Goal: Participate in discussion: Engage in conversation with other users on a specific topic

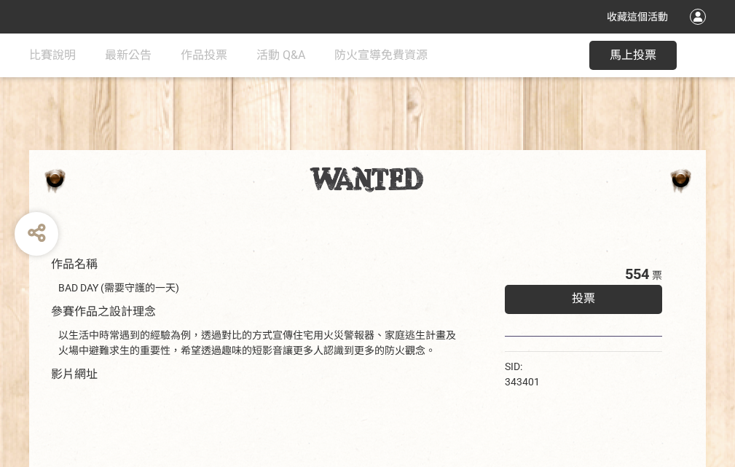
click at [700, 31] on div "收藏這個活動" at bounding box center [367, 16] width 735 height 33
click at [455, 143] on div "作品名稱 BAD DAY (需要守護的一天) 參賽作品之設計理念 以生活中時常遇到的經驗為例，透過對比的方式宣傳住宅用火災警報器、家庭逃生計畫及火場中避難求生…" at bounding box center [367, 339] width 735 height 612
click at [580, 295] on span "投票" at bounding box center [583, 298] width 23 height 14
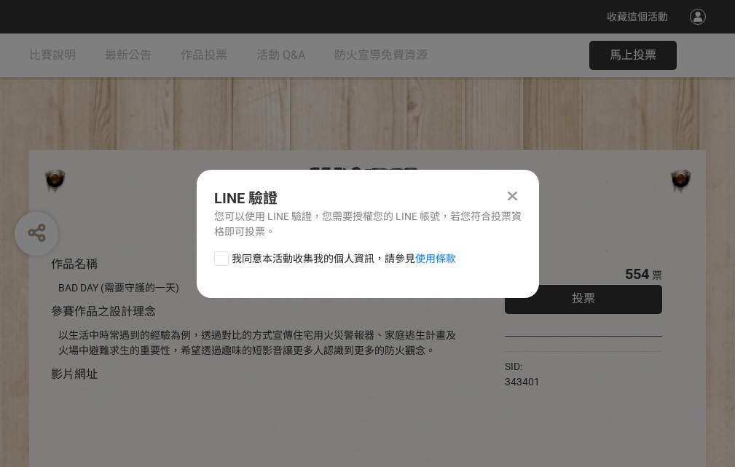
click at [220, 256] on div at bounding box center [221, 258] width 15 height 15
checkbox input "true"
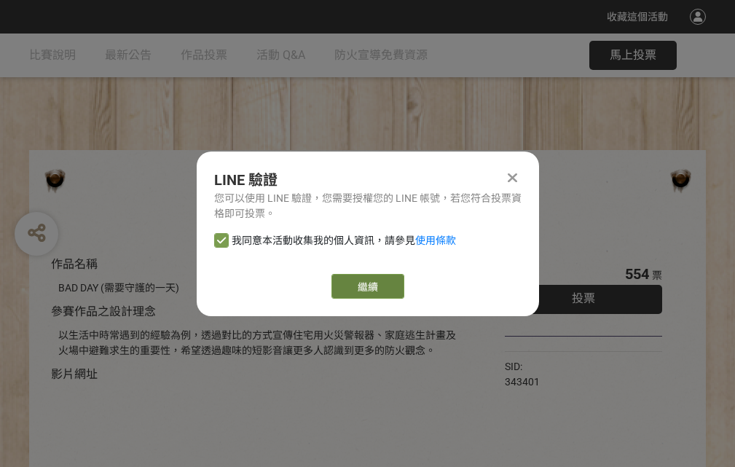
click at [366, 286] on link "繼續" at bounding box center [367, 286] width 73 height 25
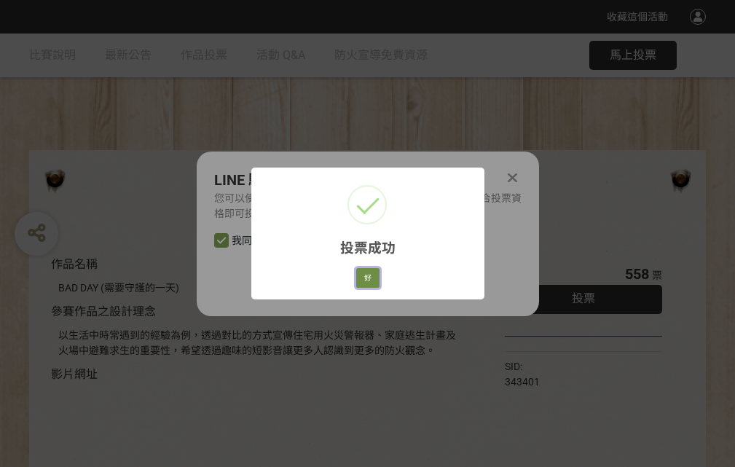
click at [363, 275] on button "好" at bounding box center [367, 278] width 23 height 20
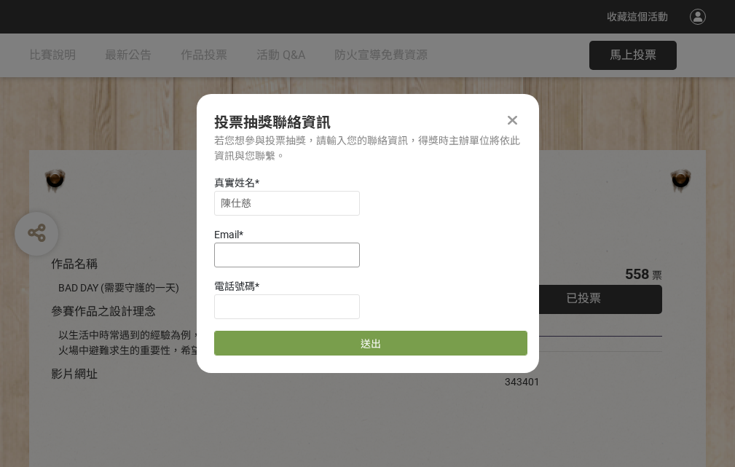
click at [291, 254] on input at bounding box center [287, 254] width 146 height 25
type input "[EMAIL_ADDRESS][DOMAIN_NAME]"
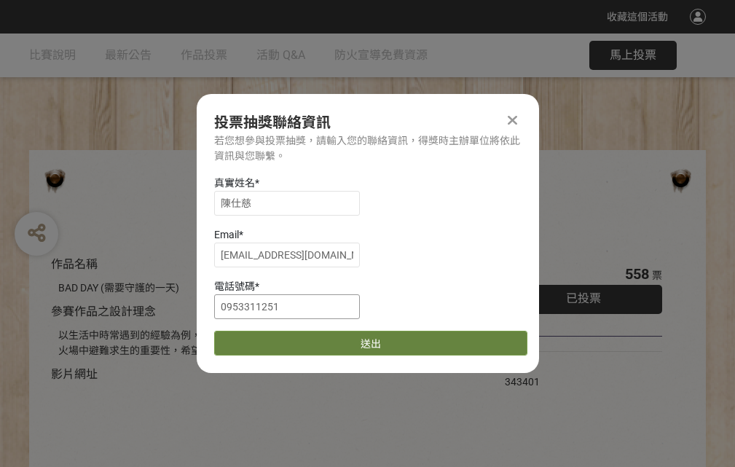
type input "0953311251"
click at [256, 338] on button "送出" at bounding box center [370, 343] width 313 height 25
